Goal: Task Accomplishment & Management: Complete application form

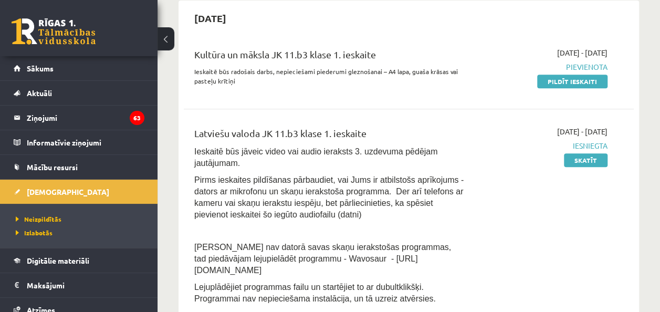
scroll to position [242, 0]
click at [557, 78] on link "Pildīt ieskaiti" at bounding box center [572, 82] width 70 height 14
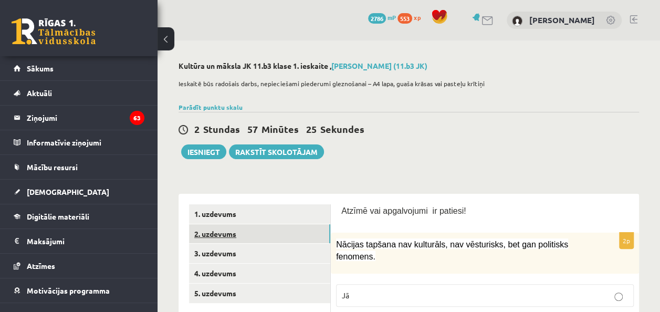
click at [210, 237] on link "2. uzdevums" at bounding box center [259, 233] width 141 height 19
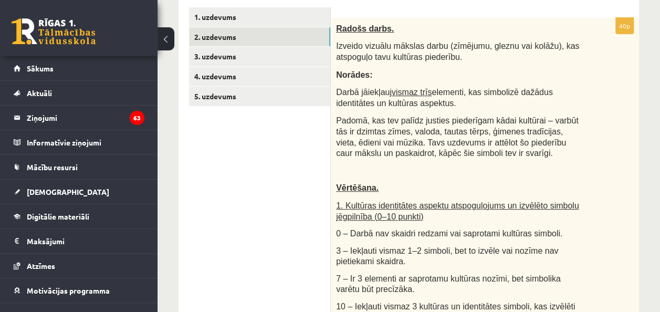
scroll to position [192, 0]
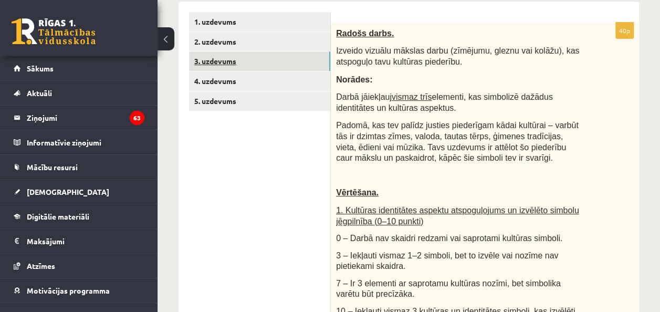
click at [228, 57] on link "3. uzdevums" at bounding box center [259, 60] width 141 height 19
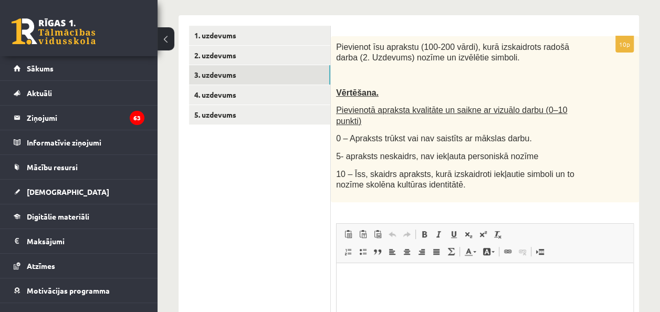
scroll to position [178, 0]
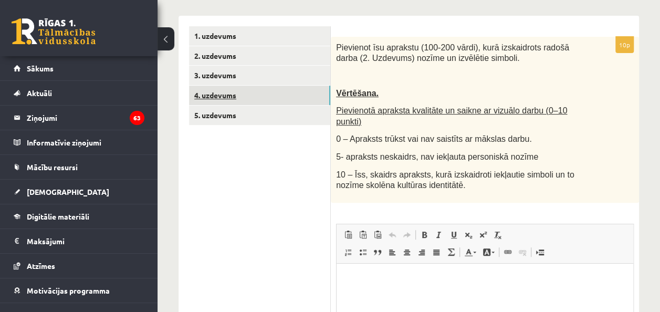
click at [225, 100] on link "4. uzdevums" at bounding box center [259, 95] width 141 height 19
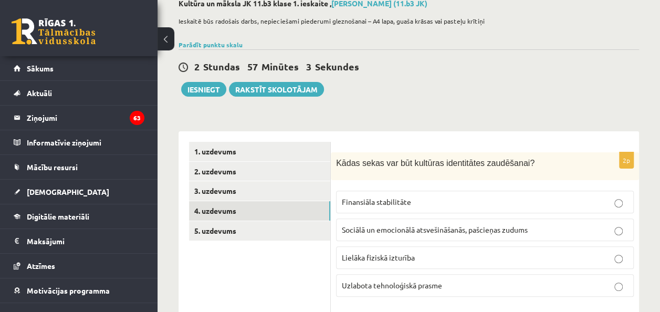
scroll to position [58, 0]
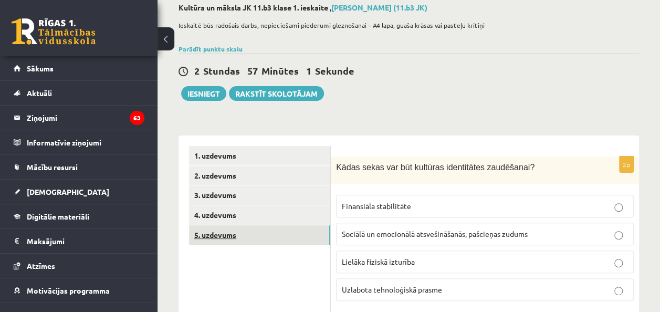
click at [231, 233] on link "5. uzdevums" at bounding box center [259, 234] width 141 height 19
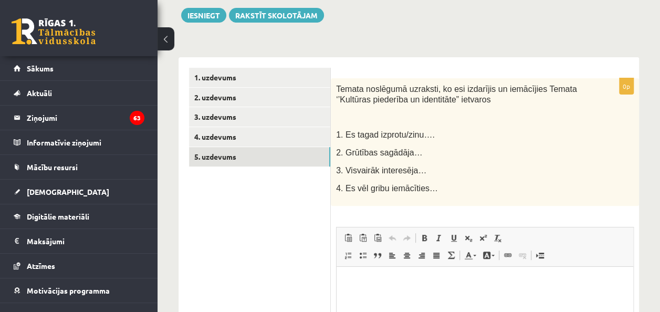
scroll to position [133, 0]
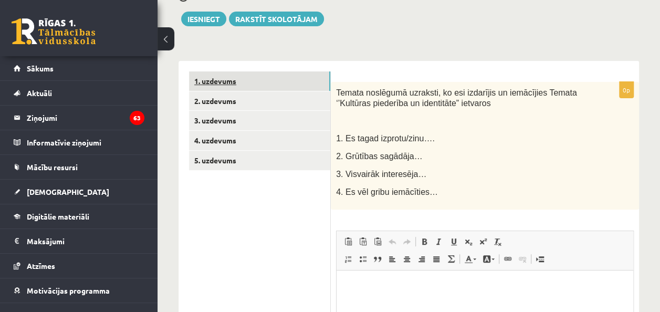
click at [227, 83] on link "1. uzdevums" at bounding box center [259, 80] width 141 height 19
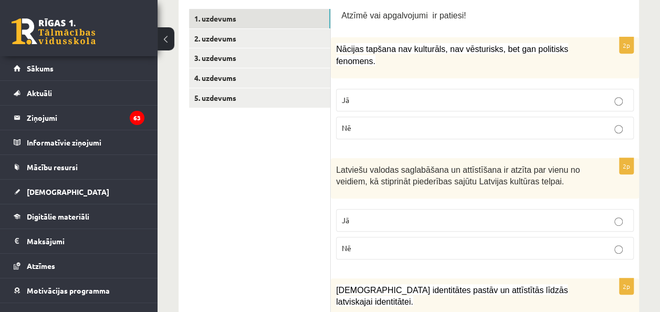
scroll to position [196, 0]
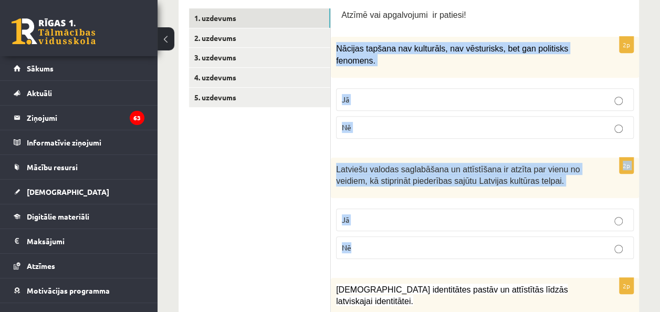
drag, startPoint x: 336, startPoint y: 47, endPoint x: 403, endPoint y: 241, distance: 205.2
click at [415, 90] on label "Jā" at bounding box center [485, 99] width 298 height 23
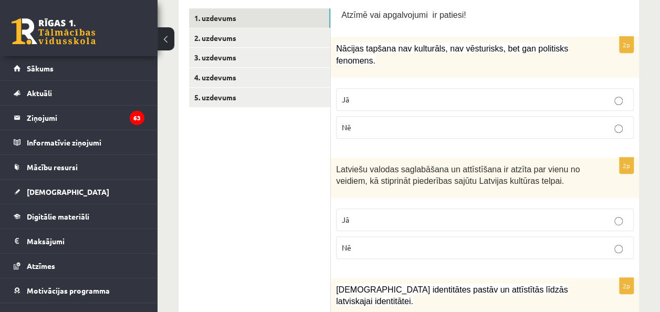
click at [425, 211] on label "Jā" at bounding box center [485, 220] width 298 height 23
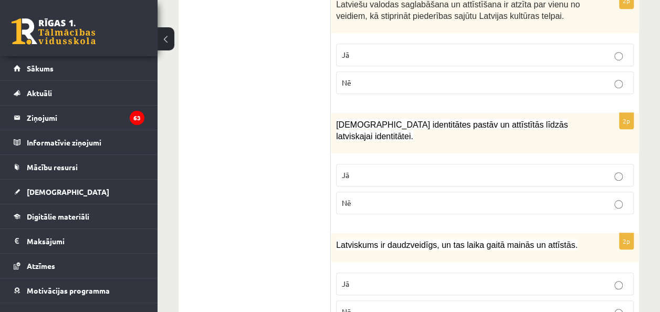
scroll to position [400, 0]
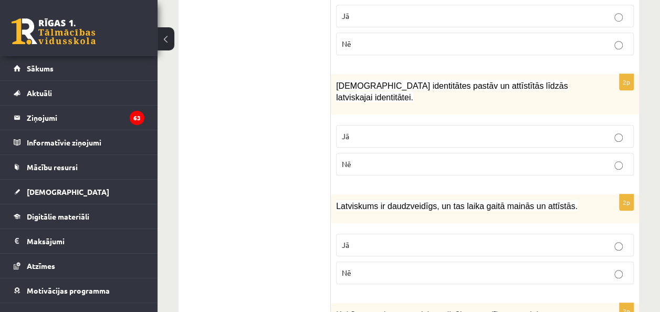
click at [335, 82] on div "[DEMOGRAPHIC_DATA] identitātes pastāv un attīstītās līdzās latviskajai identitā…" at bounding box center [485, 94] width 308 height 40
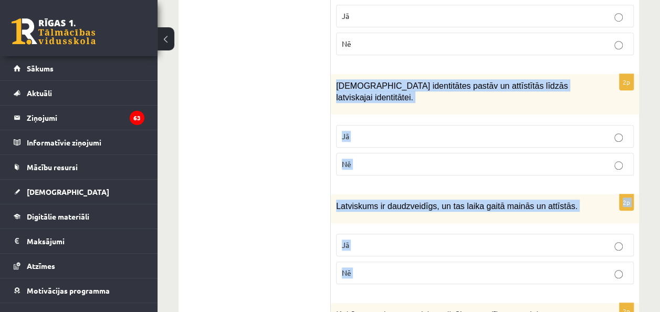
drag, startPoint x: 335, startPoint y: 82, endPoint x: 407, endPoint y: 279, distance: 209.9
copy form "[DEMOGRAPHIC_DATA] identitātes pastāv un attīstītās līdzās latviskajai identitā…"
click at [468, 132] on p "Jā" at bounding box center [485, 136] width 286 height 11
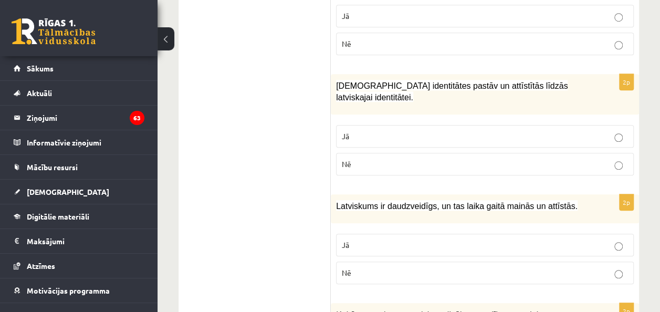
click at [408, 240] on p "Jā" at bounding box center [485, 245] width 286 height 11
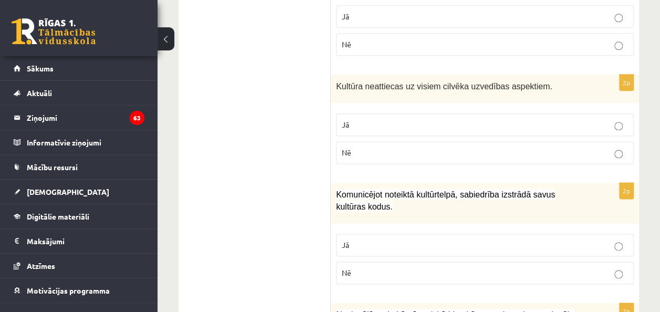
scroll to position [630, 0]
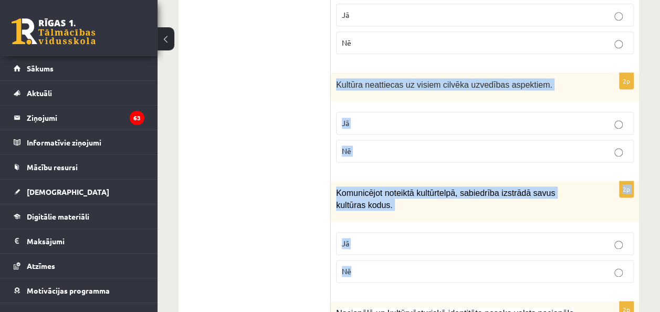
drag, startPoint x: 334, startPoint y: 74, endPoint x: 415, endPoint y: 246, distance: 190.3
copy form "Kultūra neattiecas uz visiem cilvēka uzvedības aspektiem. Jā Nē 2p Komunicējot …"
click at [379, 145] on p "Nē" at bounding box center [485, 150] width 286 height 11
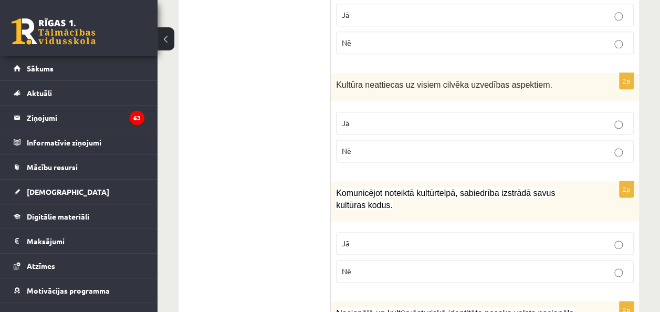
click at [378, 238] on p "Jā" at bounding box center [485, 243] width 286 height 11
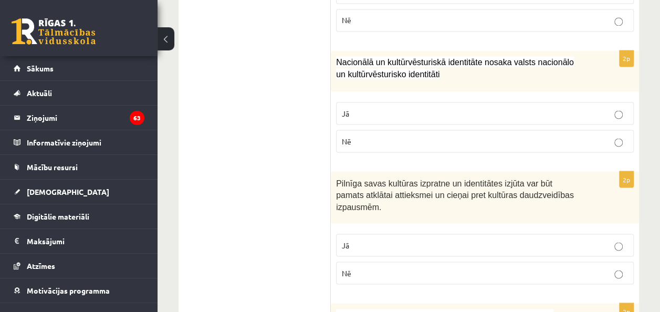
scroll to position [882, 0]
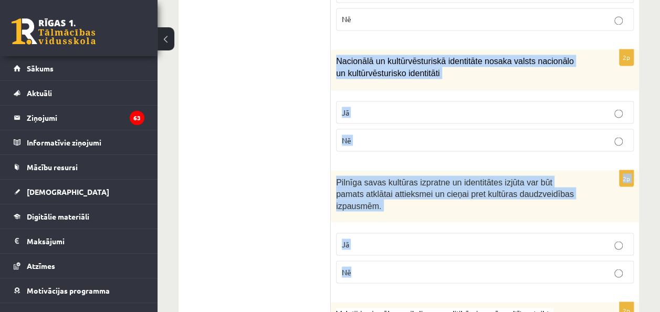
drag, startPoint x: 335, startPoint y: 46, endPoint x: 417, endPoint y: 250, distance: 219.5
click at [417, 250] on form "Atzīmē vai apgalvojumi ir patiesi! 2p Nācijas tapšana nav kulturāls, nav vēstur…" at bounding box center [484, 228] width 287 height 1812
copy form "Nacionālā un kultūrvēsturiskā identitāte nosaka valsts nacionālo un kultūrvēstu…"
click at [390, 101] on label "Jā" at bounding box center [485, 112] width 298 height 23
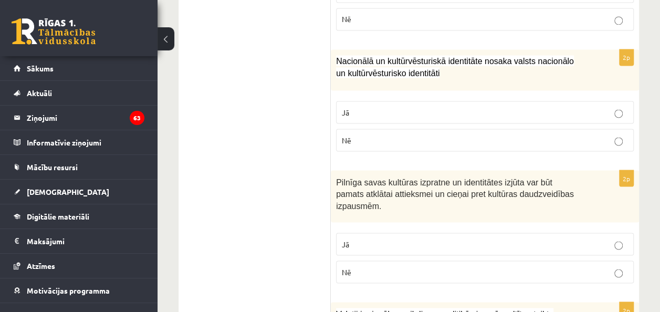
click at [435, 238] on p "Jā" at bounding box center [485, 243] width 286 height 11
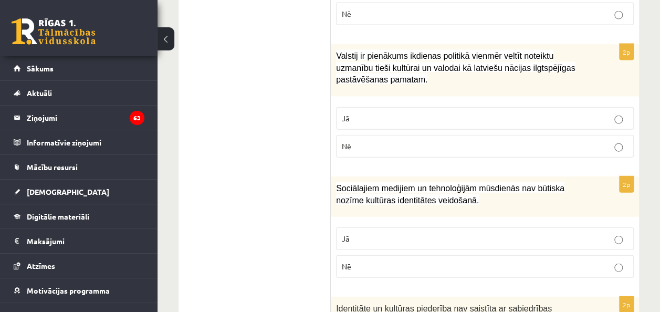
scroll to position [1157, 0]
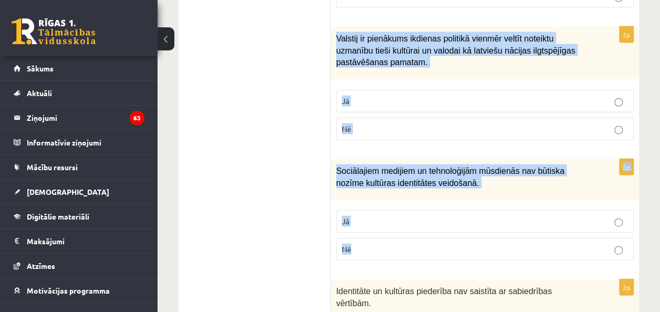
drag, startPoint x: 334, startPoint y: 17, endPoint x: 412, endPoint y: 215, distance: 213.2
copy form "Valstij ir pienākums ikdienas politikā vienmēr veltīt noteiktu uzmanību tieši k…"
click at [429, 96] on p "Jā" at bounding box center [485, 101] width 286 height 11
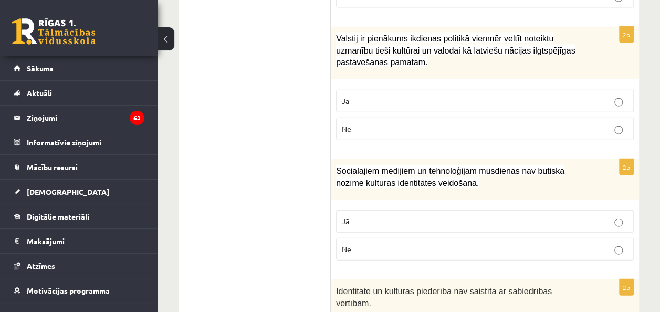
click at [384, 244] on p "Nē" at bounding box center [485, 249] width 286 height 11
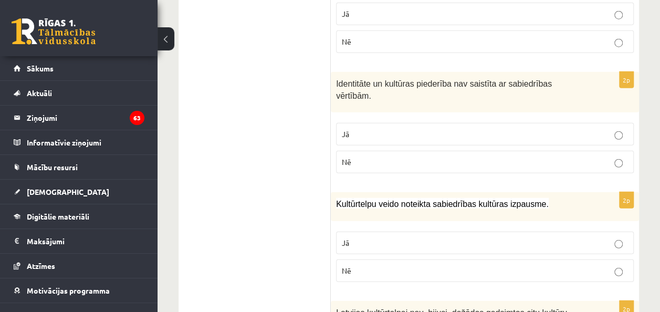
scroll to position [1384, 0]
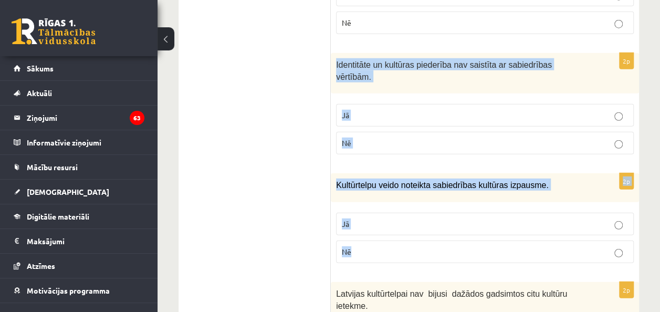
drag, startPoint x: 333, startPoint y: 45, endPoint x: 391, endPoint y: 224, distance: 188.4
copy form "Identitāte un kultūras piederība nav saistīta ar sabiedrības vērtībām. Jā Nē 2p…"
click at [365, 132] on label "Nē" at bounding box center [485, 143] width 298 height 23
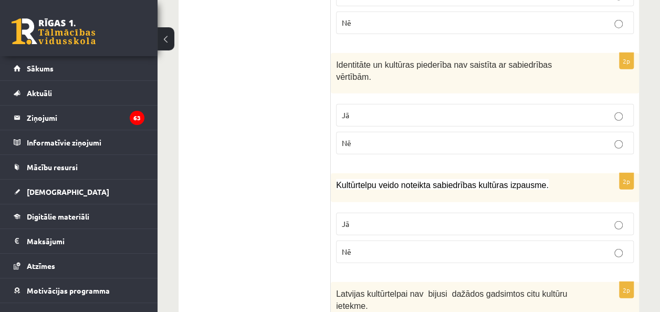
click at [365, 219] on p "Jā" at bounding box center [485, 224] width 286 height 11
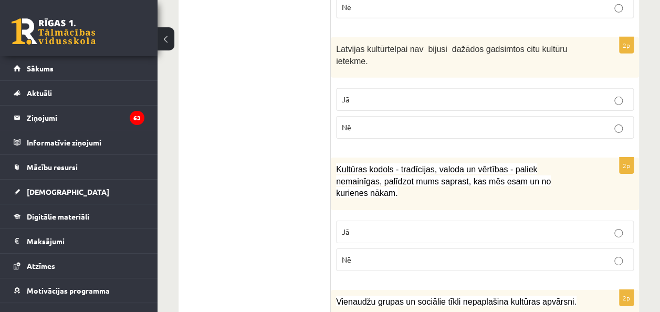
scroll to position [1627, 0]
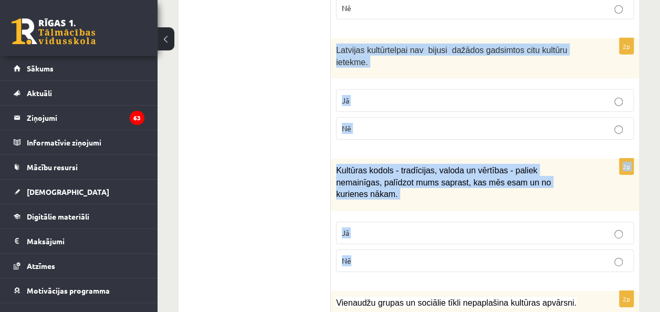
drag, startPoint x: 334, startPoint y: 11, endPoint x: 415, endPoint y: 195, distance: 202.2
copy form "Latvijas kultūrtelpai nav bijusi dažādos gadsimtos citu kultūru ietekme. Jā Nē …"
click at [401, 123] on p "Nē" at bounding box center [485, 128] width 286 height 11
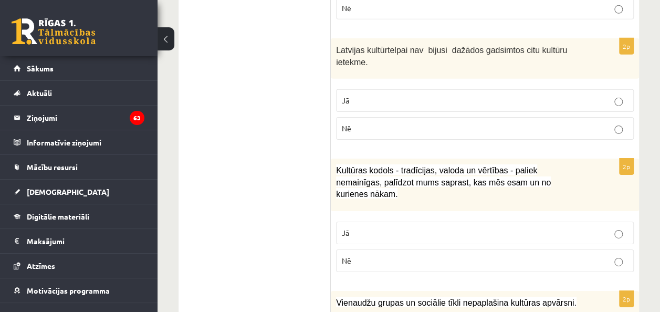
click at [377, 227] on p "Jā" at bounding box center [485, 232] width 286 height 11
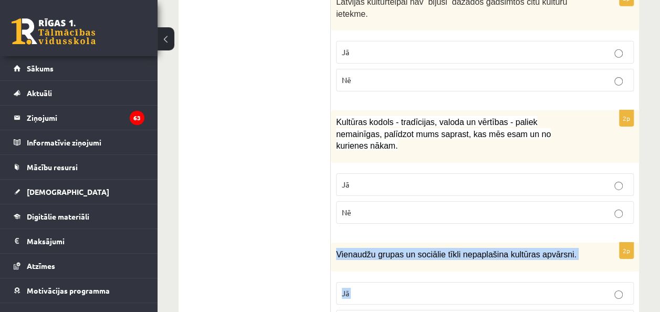
drag, startPoint x: 335, startPoint y: 192, endPoint x: 399, endPoint y: 268, distance: 99.2
click at [399, 268] on div "2p Vienaudžu grupas un sociālie tīkli nepaplašina kultūras apvārsni. Jā Nē" at bounding box center [485, 292] width 308 height 98
copy div "Vienaudžu grupas un sociālie tīkli nepaplašina kultūras apvārsni. Jā Nē"
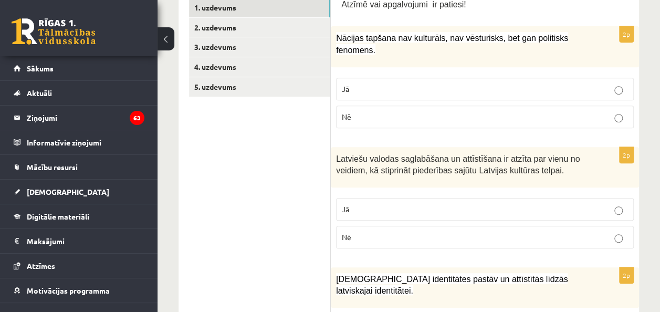
scroll to position [0, 0]
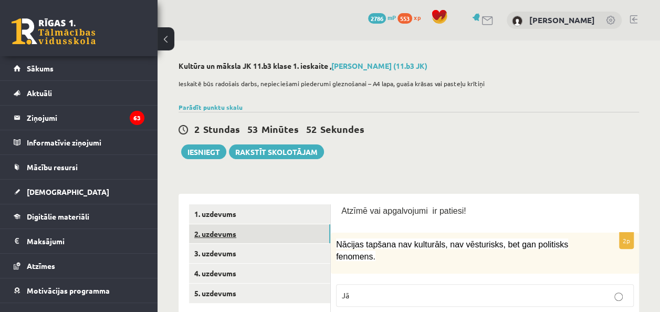
click at [267, 232] on link "2. uzdevums" at bounding box center [259, 233] width 141 height 19
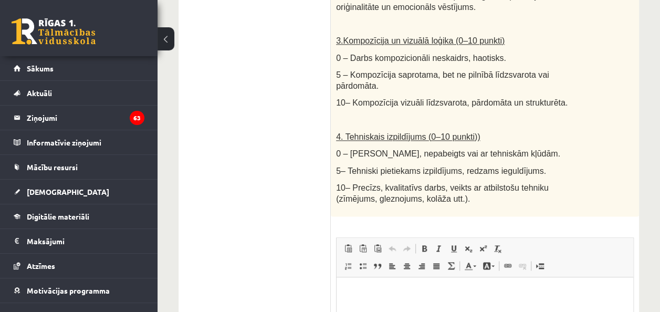
scroll to position [777, 0]
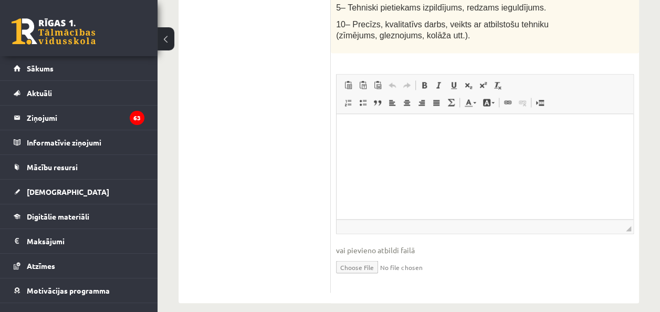
click at [357, 255] on input "file" at bounding box center [485, 266] width 298 height 22
type input "**********"
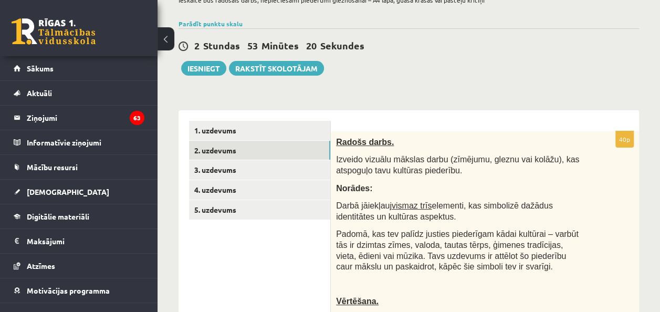
scroll to position [73, 0]
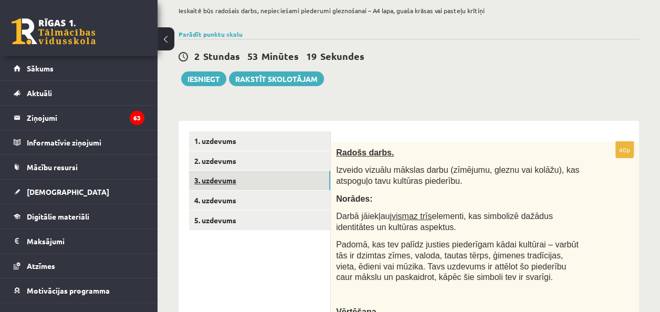
click at [229, 173] on link "3. uzdevums" at bounding box center [259, 180] width 141 height 19
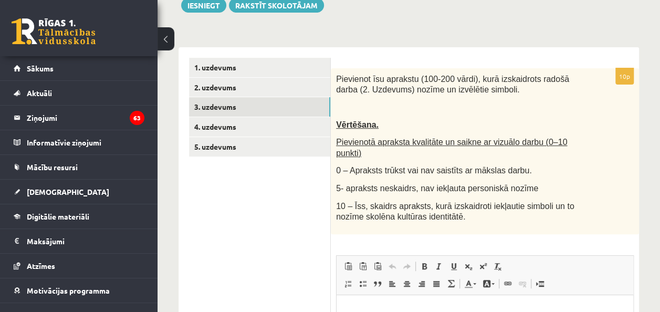
scroll to position [169, 0]
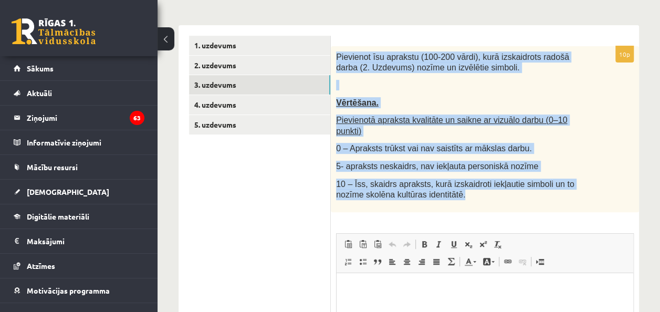
drag, startPoint x: 336, startPoint y: 56, endPoint x: 460, endPoint y: 181, distance: 176.1
click at [460, 181] on div "Pievienot īsu aprakstu (100-200 vārdi), kurā izskaidrots radošā darba (2. Uzdev…" at bounding box center [485, 129] width 308 height 166
copy div "Pievienot īsu aprakstu (100-200 vārdi), kurā izskaidrots radošā darba (2. Uzdev…"
click at [410, 15] on div "**********" at bounding box center [409, 239] width 461 height 448
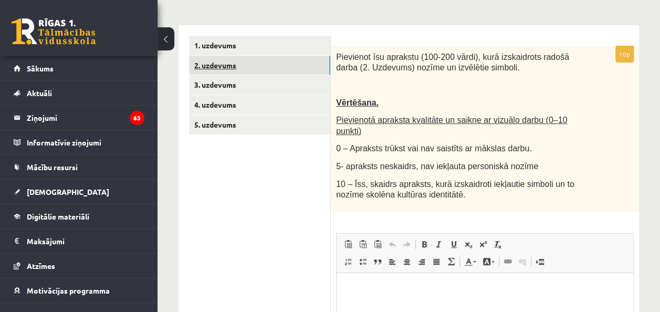
click at [234, 66] on link "2. uzdevums" at bounding box center [259, 65] width 141 height 19
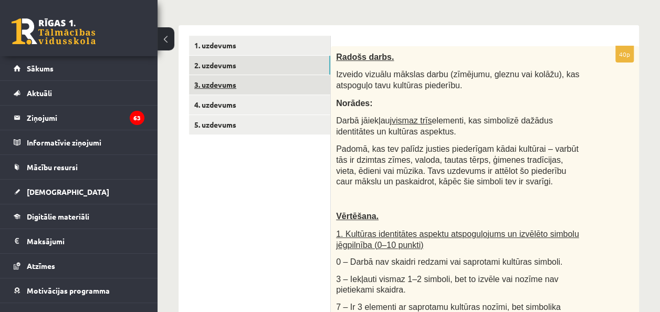
scroll to position [0, 0]
click at [228, 83] on link "3. uzdevums" at bounding box center [259, 84] width 141 height 19
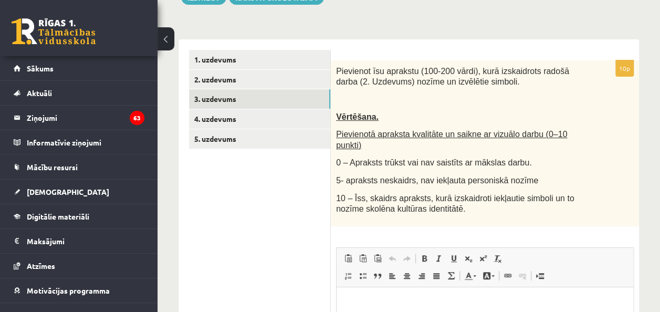
scroll to position [328, 0]
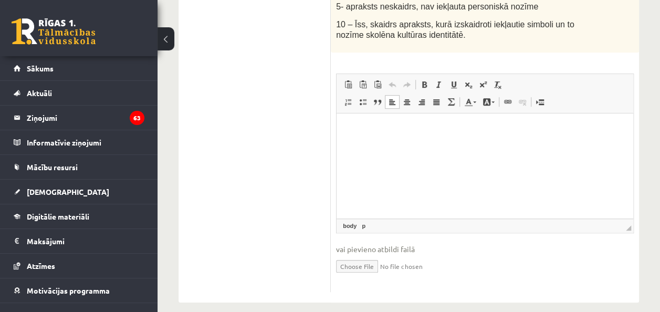
click at [371, 128] on p "Визуальный текстовый редактор, wiswyg-editor-user-answer-47433990233280" at bounding box center [485, 128] width 276 height 11
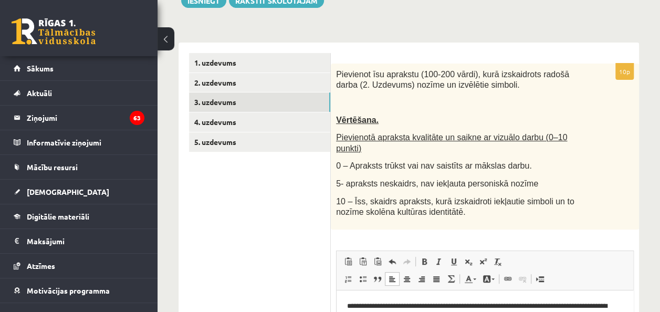
scroll to position [129, 0]
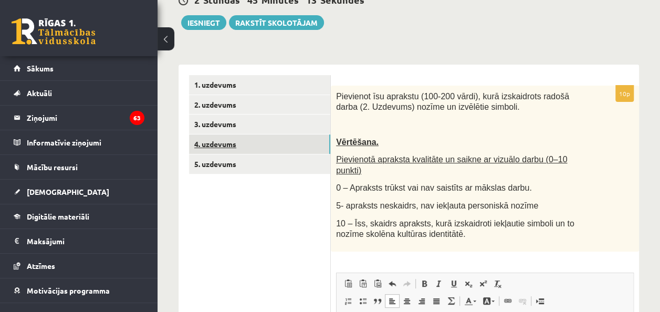
click at [228, 139] on link "4. uzdevums" at bounding box center [259, 143] width 141 height 19
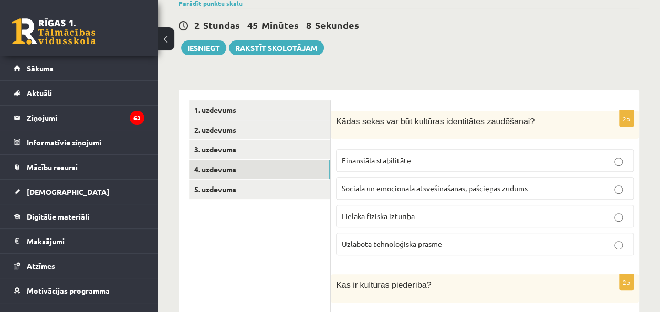
scroll to position [101, 0]
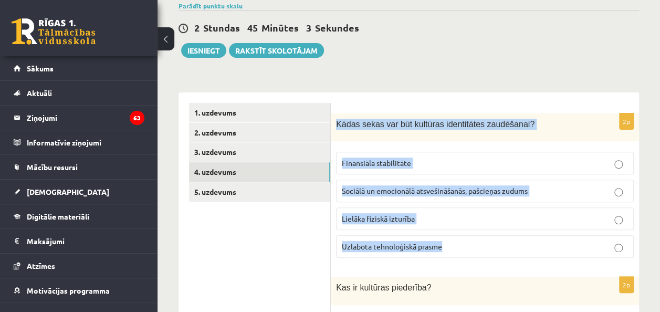
drag, startPoint x: 334, startPoint y: 121, endPoint x: 489, endPoint y: 231, distance: 190.3
click at [489, 231] on div "2p Kādas sekas var būt kultūras identitātes zaudēšanai? Finansiāla stabilitāte …" at bounding box center [485, 189] width 308 height 153
copy div "Kādas sekas var būt kultūras identitātes zaudēšanai? Finansiāla stabilitāte Soc…"
click at [537, 189] on p "Sociālā un emocionālā atsvešināšanās, pašcieņas zudums" at bounding box center [485, 190] width 286 height 11
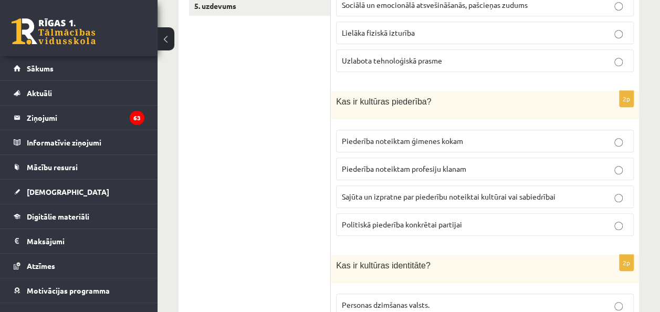
scroll to position [314, 0]
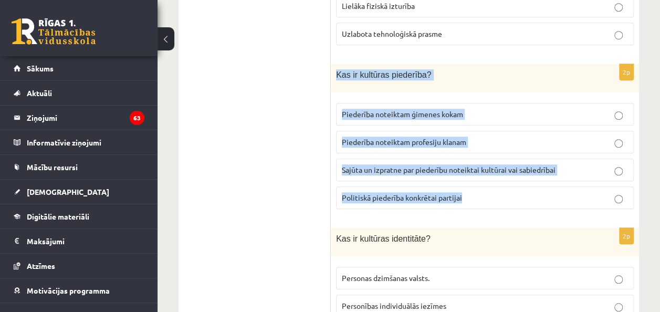
drag, startPoint x: 333, startPoint y: 72, endPoint x: 488, endPoint y: 205, distance: 204.1
click at [488, 205] on div "2p Kas ir kultūras piederība? Piederība noteiktam ģimenes kokam Piederība notei…" at bounding box center [485, 140] width 308 height 153
copy div "Kas ir kultūras piederība? Piederība noteiktam ģimenes kokam Piederība noteikta…"
click at [575, 172] on label "Sajūta un izpratne par piederību noteiktai kultūrai vai sabiedrībai" at bounding box center [485, 170] width 298 height 23
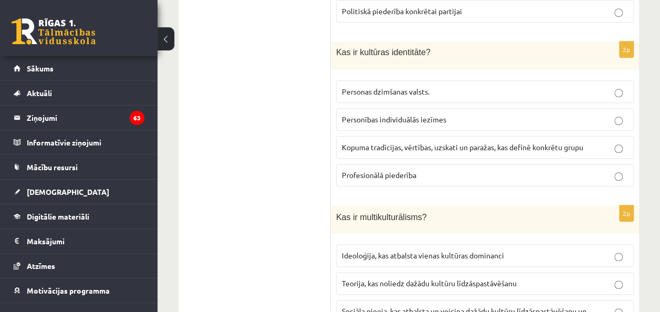
scroll to position [501, 0]
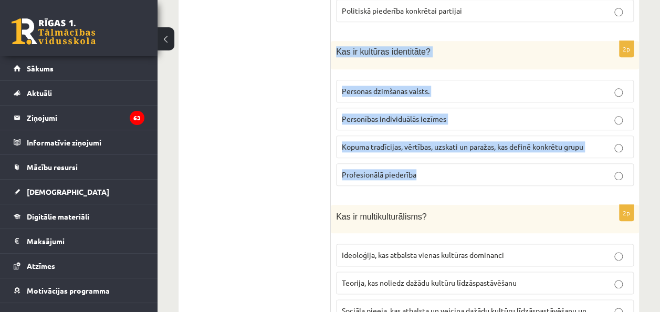
drag, startPoint x: 334, startPoint y: 47, endPoint x: 458, endPoint y: 176, distance: 178.7
click at [458, 176] on div "2p Kas ir kultūras identitāte? Personas dzimšanas valsts. Personības individuāl…" at bounding box center [485, 117] width 308 height 153
click at [600, 142] on p "Kopuma tradīcijas, vērtības, uzskati un paražas, kas definē konkrētu grupu" at bounding box center [485, 146] width 286 height 11
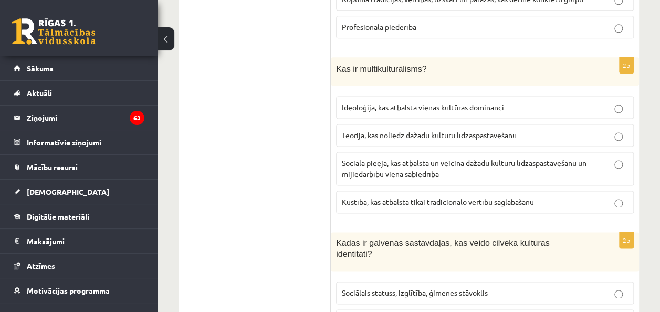
scroll to position [663, 0]
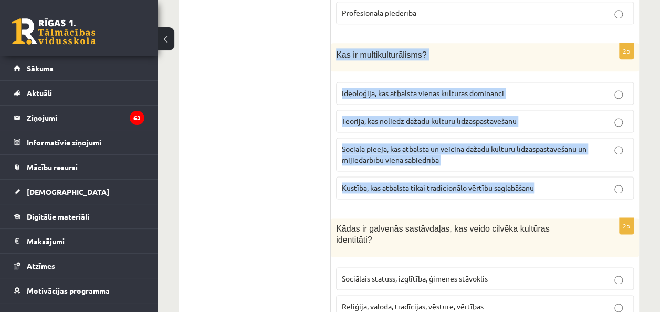
drag, startPoint x: 334, startPoint y: 47, endPoint x: 543, endPoint y: 176, distance: 245.8
click at [543, 176] on div "2p Kas ir multikulturālisms? Ideoloģija, kas atbalsta vienas kultūras dominanci…" at bounding box center [485, 125] width 308 height 165
click at [607, 158] on p "Sociāla pieeja, kas atbalsta un veicina dažādu kultūru līdzāspastāvēšanu un mij…" at bounding box center [485, 154] width 286 height 22
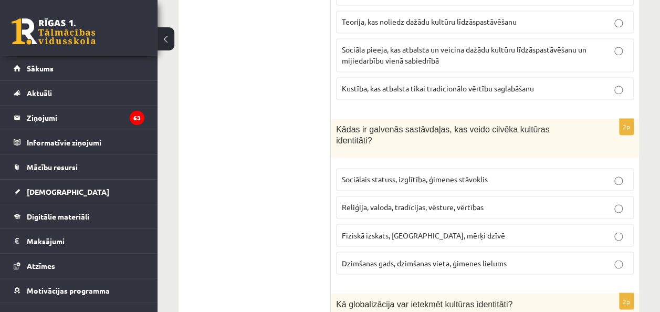
scroll to position [760, 0]
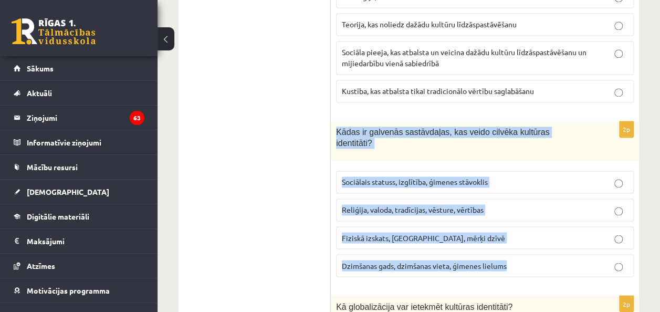
drag, startPoint x: 335, startPoint y: 125, endPoint x: 535, endPoint y: 264, distance: 243.0
click at [535, 264] on div "2p Kādas ir galvenās sastāvdaļas, kas veido cilvēka kultūras identitāti? Sociāl…" at bounding box center [485, 203] width 308 height 164
click at [506, 204] on p "Reliģija, valoda, tradīcijas, vēsture, vērtības" at bounding box center [485, 209] width 286 height 11
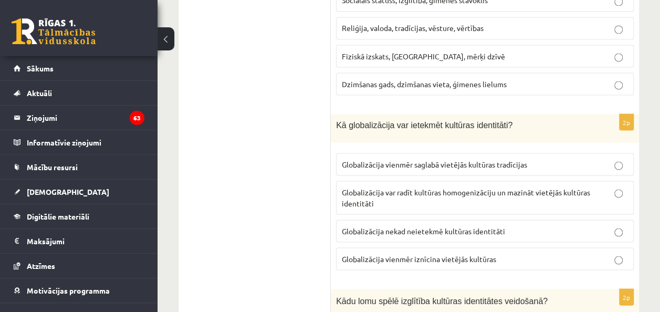
scroll to position [942, 0]
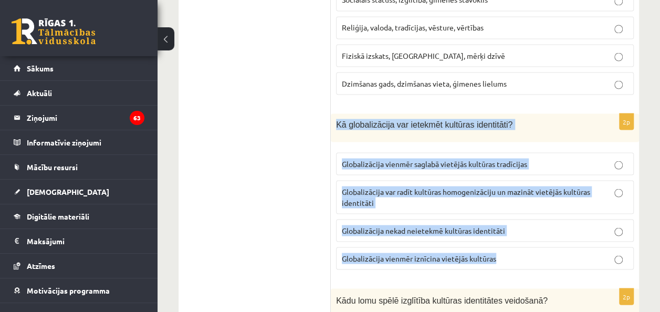
drag, startPoint x: 335, startPoint y: 102, endPoint x: 526, endPoint y: 246, distance: 239.6
click at [526, 246] on div "2p Kā globalizācija var ietekmēt kultūras identitāti? Globalizācija vienmēr sag…" at bounding box center [485, 195] width 308 height 164
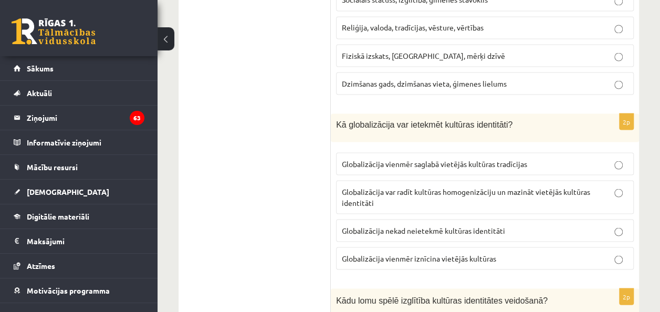
click at [301, 191] on ul "1. uzdevums 2. uzdevums 3. uzdevums 4. uzdevums 5. uzdevums" at bounding box center [260, 115] width 142 height 1704
click at [402, 186] on span "Globalizācija var radīt kultūras homogenizāciju un mazināt vietējās kultūras id…" at bounding box center [466, 196] width 248 height 20
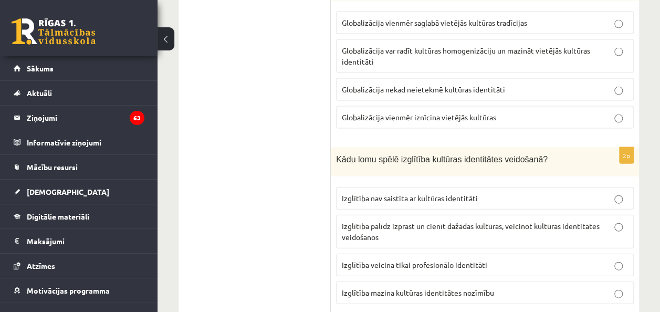
scroll to position [1110, 0]
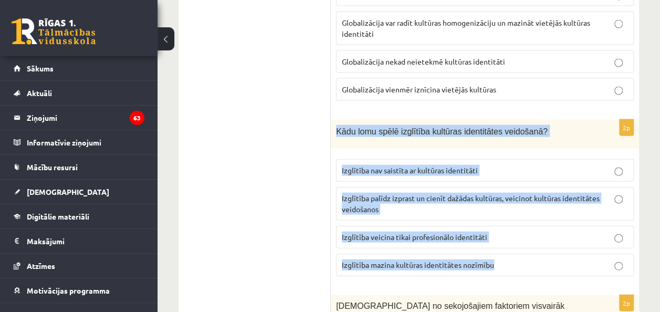
drag, startPoint x: 336, startPoint y: 110, endPoint x: 515, endPoint y: 246, distance: 224.9
click at [515, 246] on div "2p Kādu lomu spēlē izglītība kultūras identitātes veidošanā? Izglītība nav sais…" at bounding box center [485, 202] width 308 height 165
click at [465, 193] on p "Izglītība palīdz izprast un cienīt dažādas kultūras, veicinot kultūras identitā…" at bounding box center [485, 204] width 286 height 22
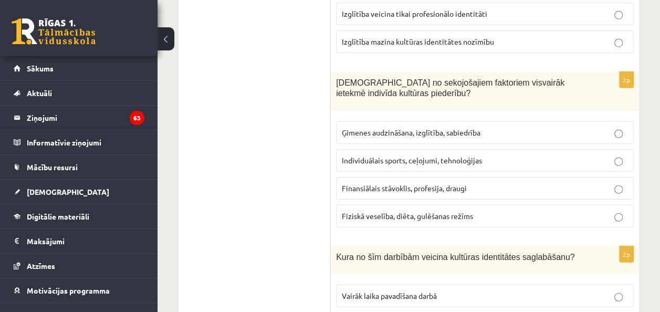
scroll to position [1338, 0]
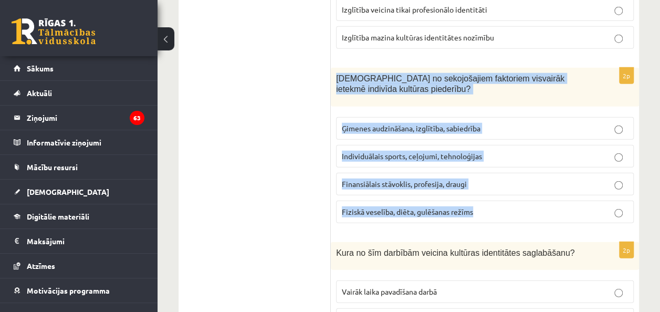
drag, startPoint x: 334, startPoint y: 56, endPoint x: 495, endPoint y: 200, distance: 215.7
click at [495, 200] on div "2p Kuri no sekojošajiem faktoriem visvairāk ietekmē indivīda kultūras piederību…" at bounding box center [485, 150] width 308 height 164
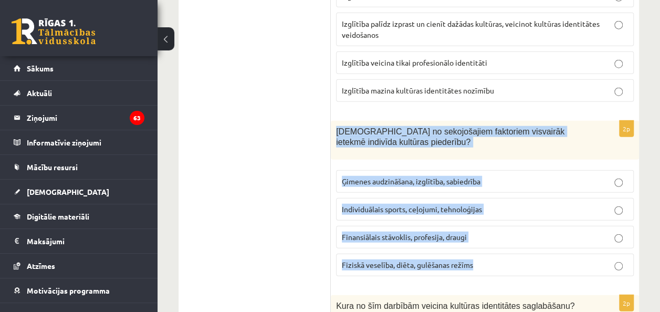
scroll to position [1266, 0]
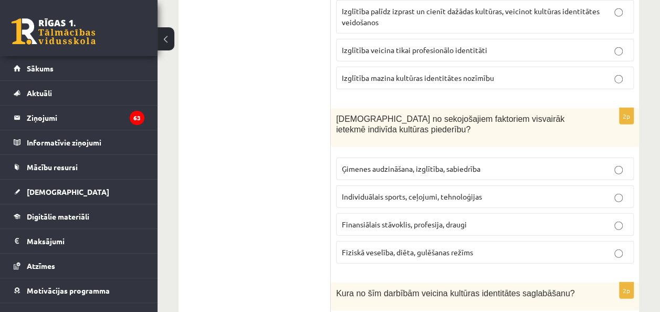
scroll to position [1298, 0]
click at [393, 157] on label "Ģimenes audzināšana, izglītība, sabiedrība" at bounding box center [485, 168] width 298 height 23
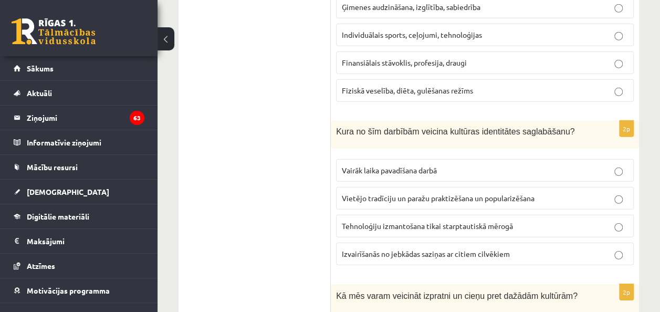
scroll to position [1472, 0]
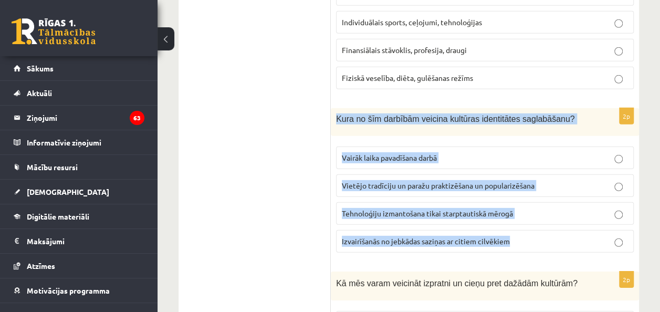
drag, startPoint x: 337, startPoint y: 92, endPoint x: 529, endPoint y: 213, distance: 227.1
click at [529, 213] on div "2p Kura no šīm darbībām veicina kultūras identitātes saglabāšanu? Vairāk laika …" at bounding box center [485, 184] width 308 height 153
click at [554, 180] on p "Vietējo tradīciju un paražu praktizēšana un popularizēšana" at bounding box center [485, 185] width 286 height 11
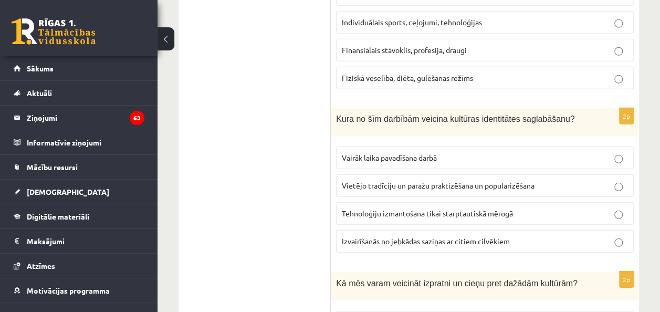
scroll to position [1603, 0]
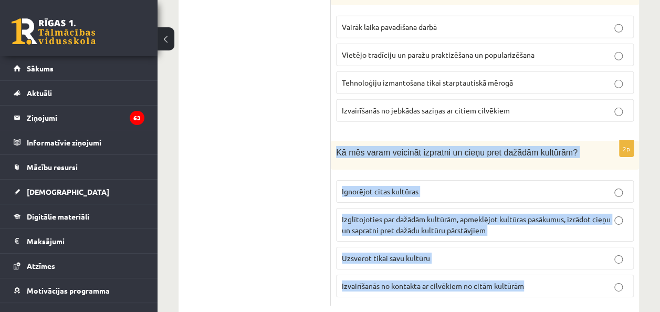
drag, startPoint x: 336, startPoint y: 129, endPoint x: 569, endPoint y: 259, distance: 267.8
click at [569, 259] on div "2p Kā mēs varam veicināt izpratni un cieņu pret dažādām kultūrām? Ignorējot cit…" at bounding box center [485, 223] width 308 height 165
click at [531, 214] on p "Izglītojoties par dažādām kultūrām, apmeklējot kultūras pasākumus, izrādot cieņ…" at bounding box center [485, 225] width 286 height 22
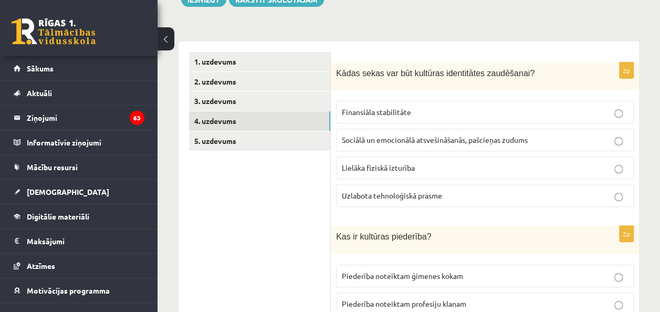
scroll to position [155, 0]
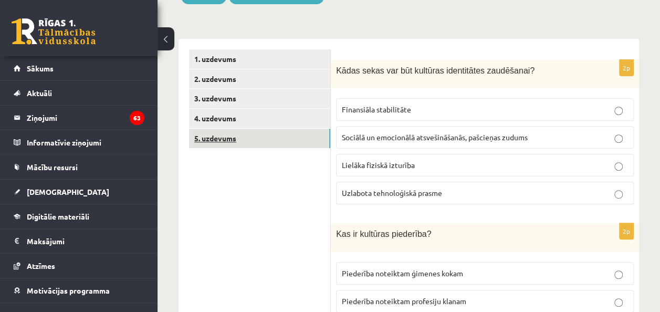
click at [228, 142] on link "5. uzdevums" at bounding box center [259, 138] width 141 height 19
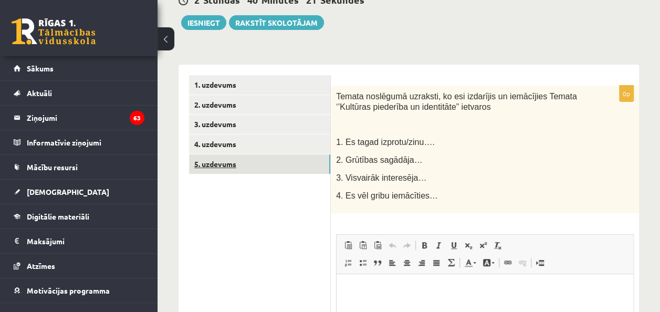
scroll to position [136, 0]
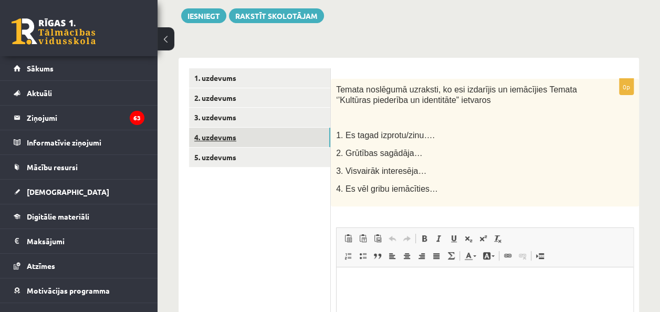
click at [210, 140] on link "4. uzdevums" at bounding box center [259, 137] width 141 height 19
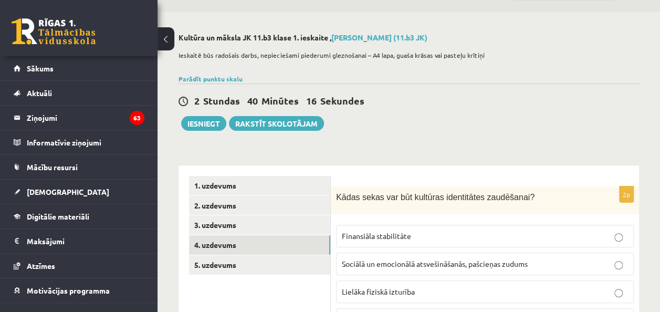
scroll to position [0, 0]
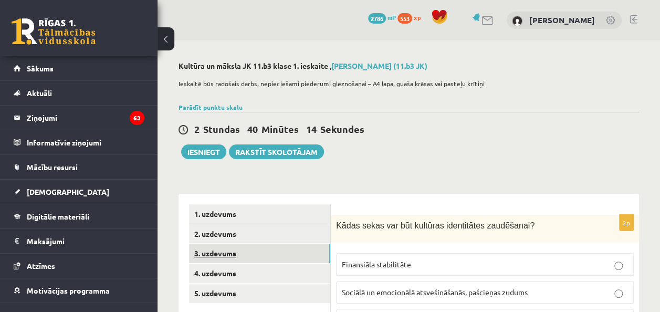
click at [225, 248] on link "3. uzdevums" at bounding box center [259, 253] width 141 height 19
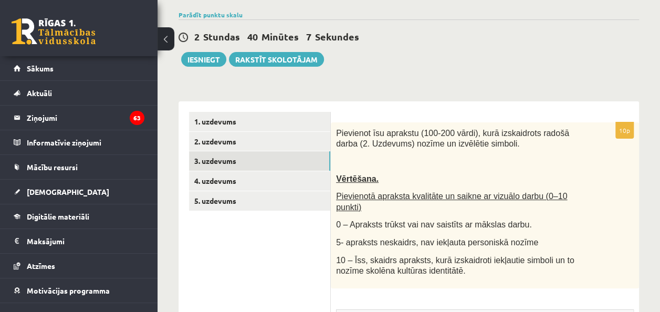
scroll to position [88, 0]
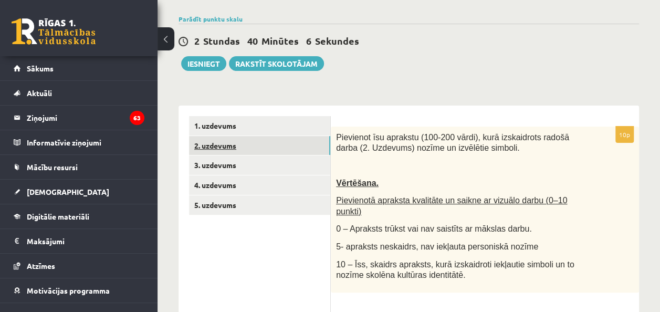
click at [207, 147] on link "2. uzdevums" at bounding box center [259, 145] width 141 height 19
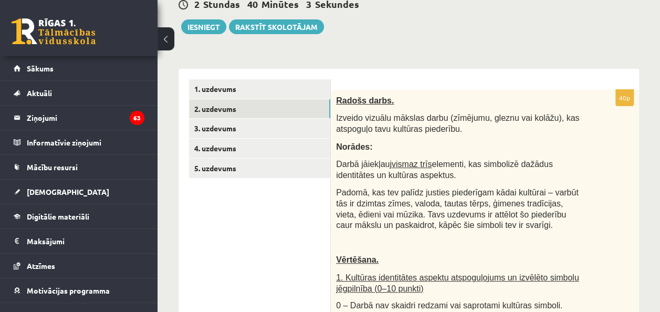
scroll to position [0, 0]
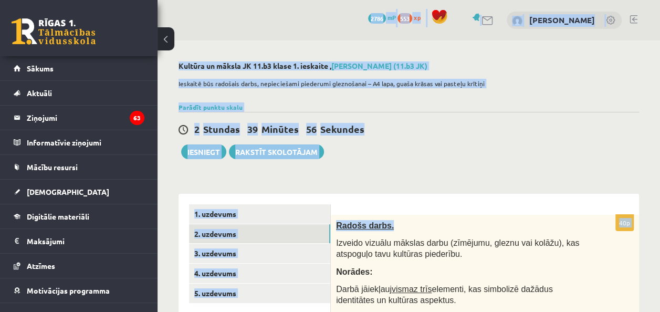
drag, startPoint x: 414, startPoint y: 192, endPoint x: 188, endPoint y: -33, distance: 318.3
click at [188, 0] on html "0 Dāvanas 2786 mP 553 xp [PERSON_NAME] Sākums Aktuāli Kā mācīties eSKOLĀ Kontak…" at bounding box center [330, 156] width 660 height 312
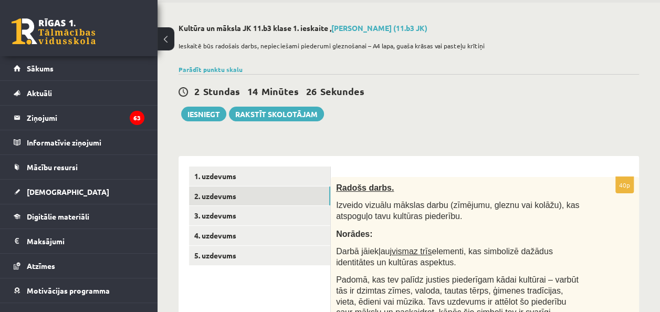
scroll to position [38, 0]
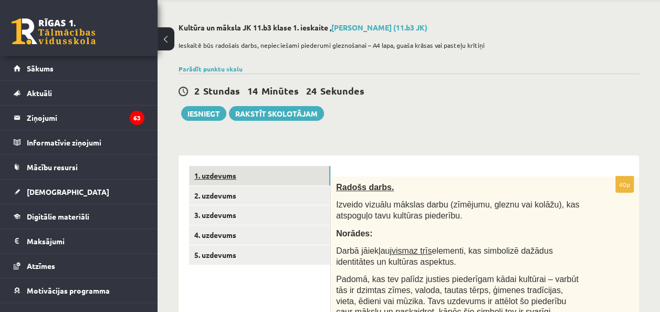
click at [235, 175] on link "1. uzdevums" at bounding box center [259, 175] width 141 height 19
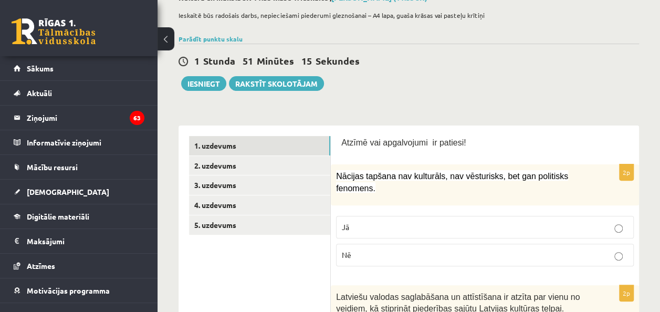
scroll to position [69, 0]
click at [206, 88] on button "Iesniegt" at bounding box center [203, 83] width 45 height 15
